Goal: Check status: Check status

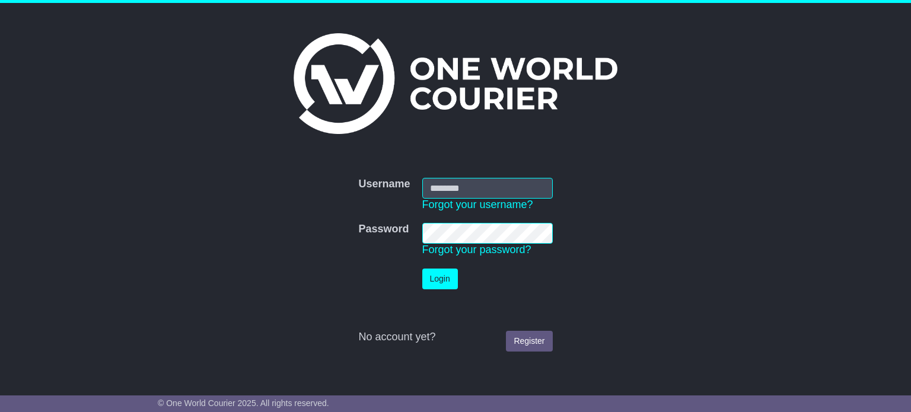
type input "**********"
click at [444, 289] on button "Login" at bounding box center [440, 279] width 36 height 21
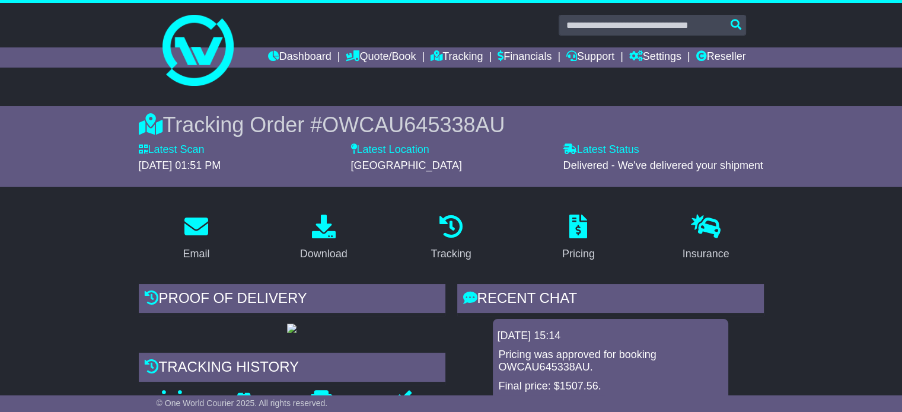
click at [657, 32] on input "text" at bounding box center [652, 25] width 187 height 21
type input "**********"
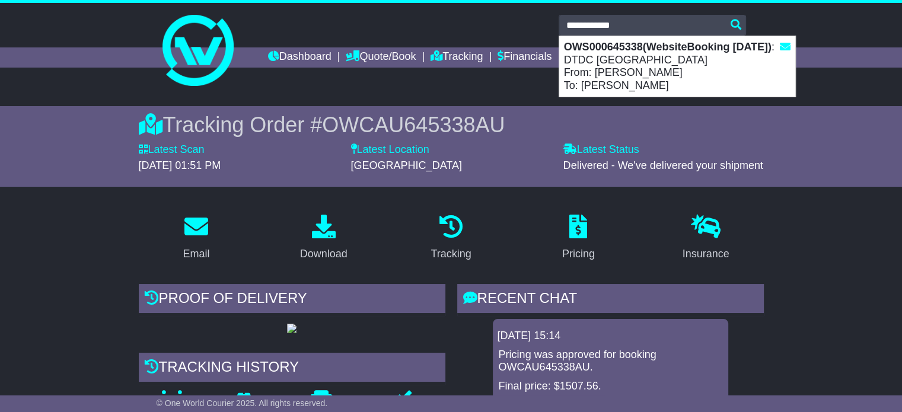
drag, startPoint x: 636, startPoint y: 87, endPoint x: 642, endPoint y: 91, distance: 7.2
click at [639, 89] on div "OWS000645338(WebsiteBooking 11-9-2025) : DTDC Australia From: KENZO KENZO To: N…" at bounding box center [677, 66] width 236 height 61
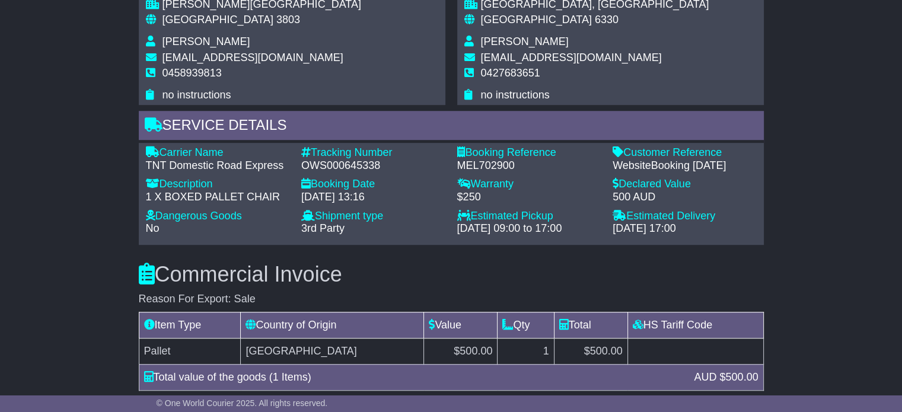
scroll to position [714, 0]
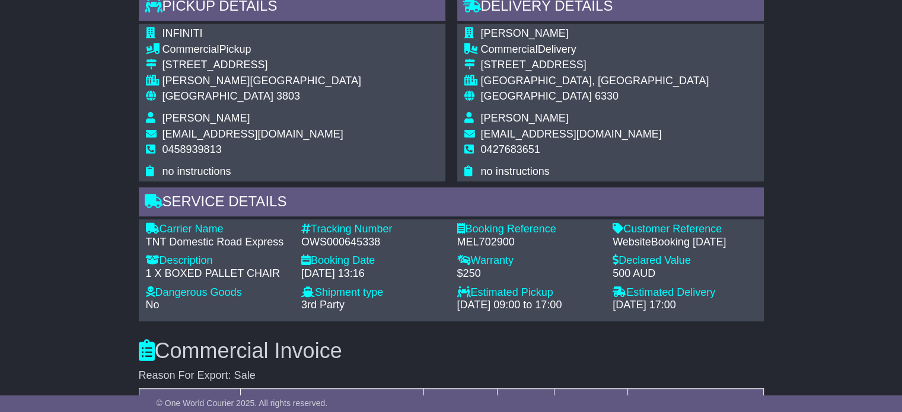
click at [372, 249] on div "OWS000645338" at bounding box center [373, 242] width 144 height 13
copy div "OWS000645338"
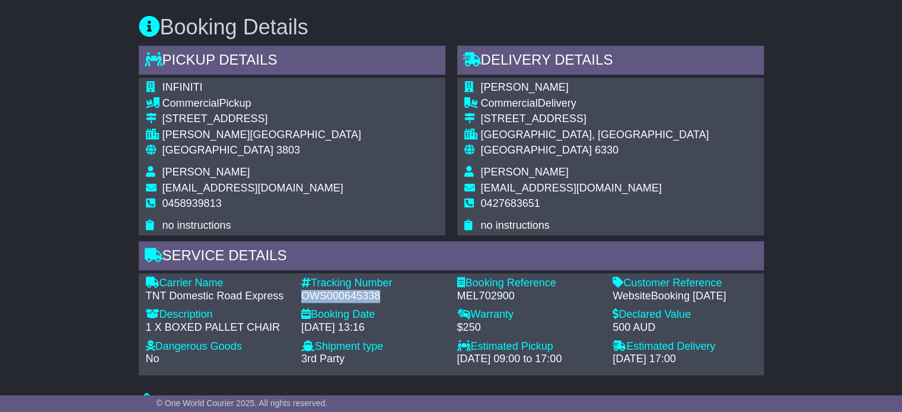
scroll to position [655, 0]
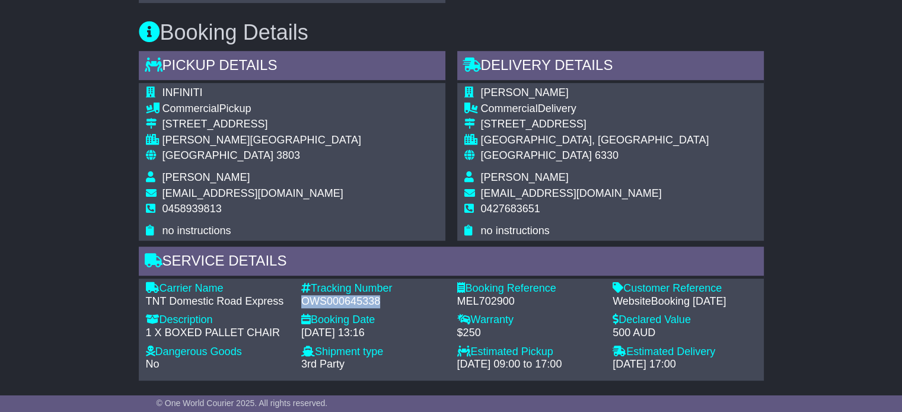
copy div "OWS000645338"
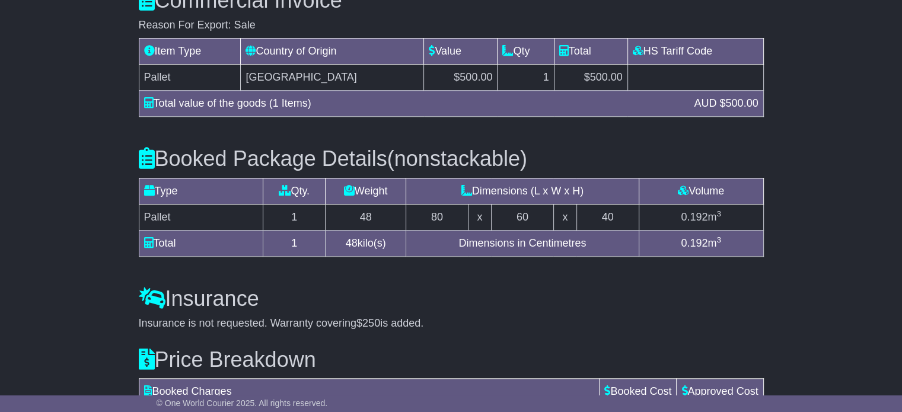
scroll to position [1248, 0]
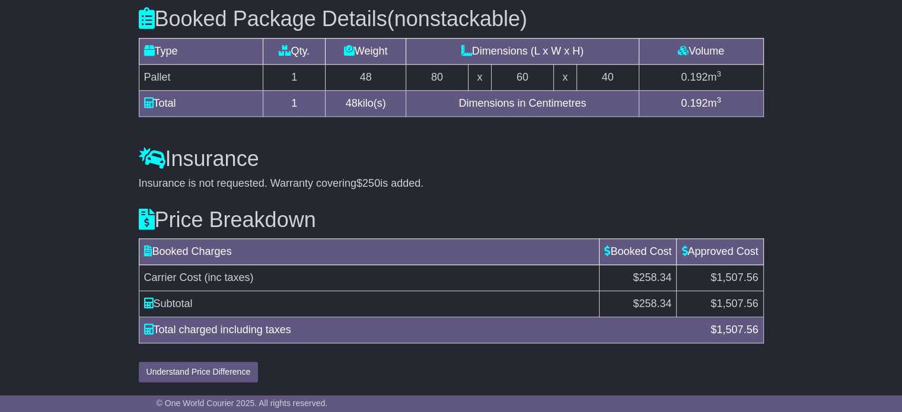
click at [738, 303] on span "1,507.56" at bounding box center [738, 304] width 42 height 12
copy span "1,507.56"
